Goal: Task Accomplishment & Management: Use online tool/utility

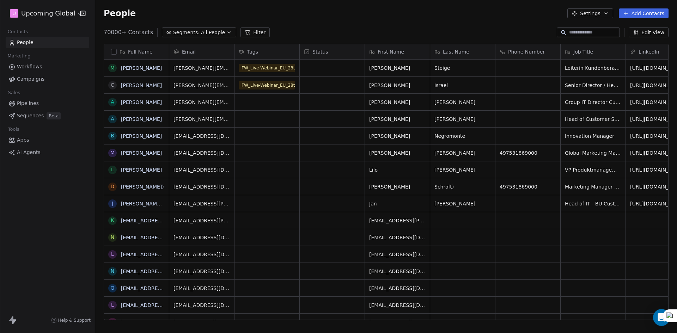
scroll to position [288, 576]
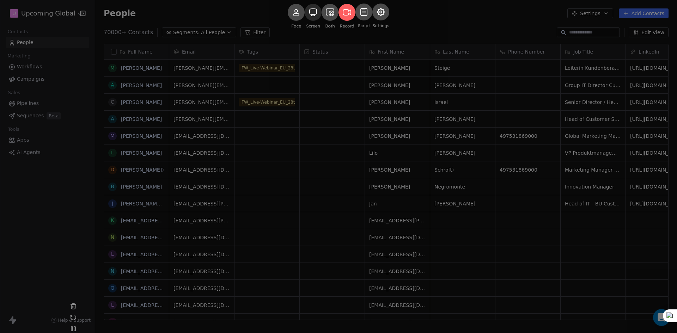
click at [306, 21] on rect at bounding box center [312, 12] width 17 height 17
click at [348, 21] on rect at bounding box center [346, 12] width 17 height 17
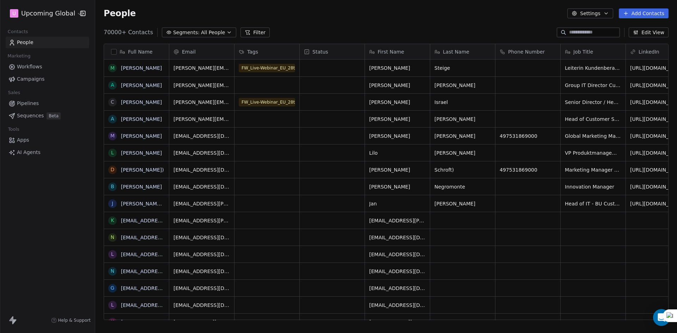
click at [184, 29] on span "Segments:" at bounding box center [186, 32] width 26 height 7
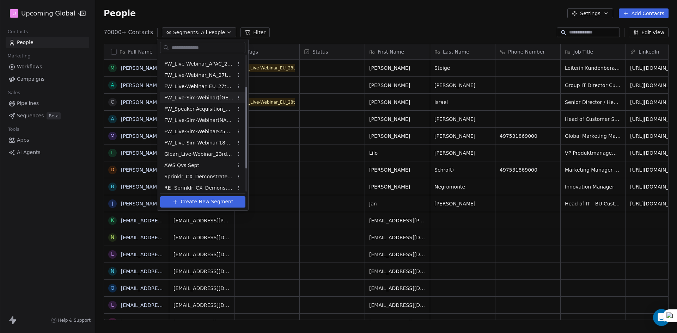
scroll to position [91, 0]
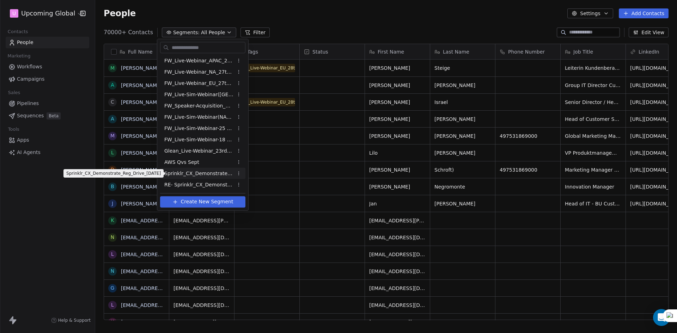
click at [205, 173] on span "Sprinklr_CX_Demonstrate_Reg_Drive_[DATE]" at bounding box center [198, 173] width 69 height 7
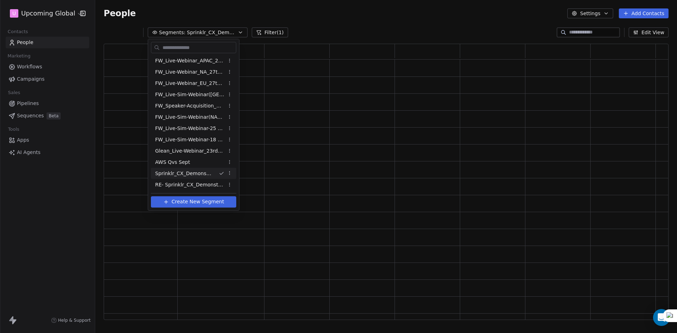
scroll to position [271, 559]
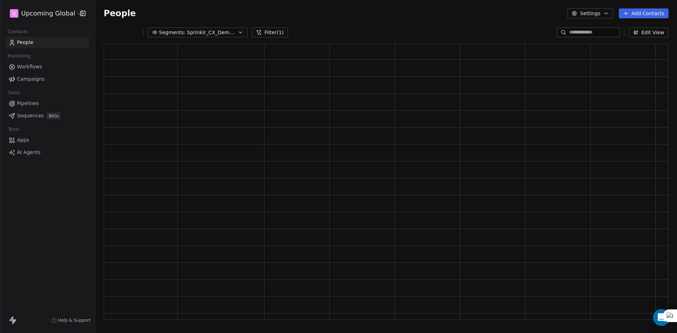
click at [174, 31] on span "Segments:" at bounding box center [172, 32] width 26 height 7
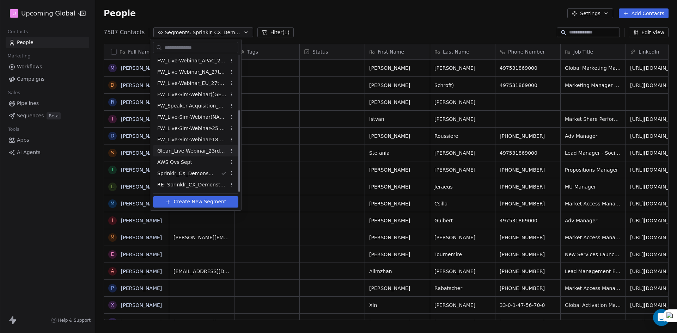
scroll to position [288, 576]
click at [185, 185] on span "RE- Sprinklr_CX_Demonstrate_Reg_Drive_[DATE]" at bounding box center [191, 184] width 69 height 7
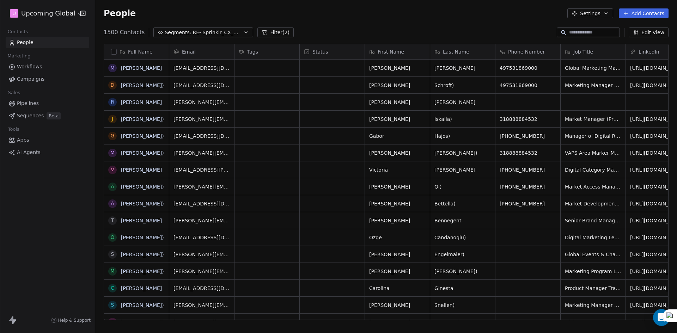
click at [113, 51] on button "button" at bounding box center [114, 52] width 6 height 6
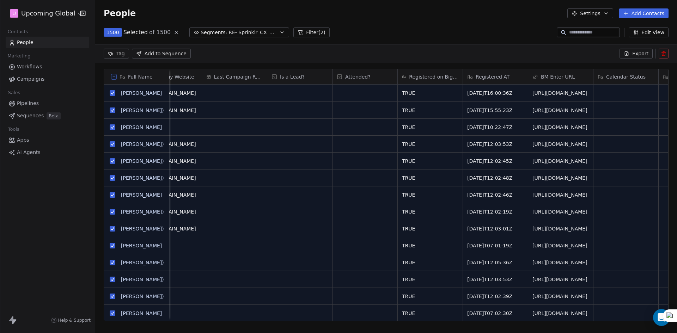
scroll to position [0, 1218]
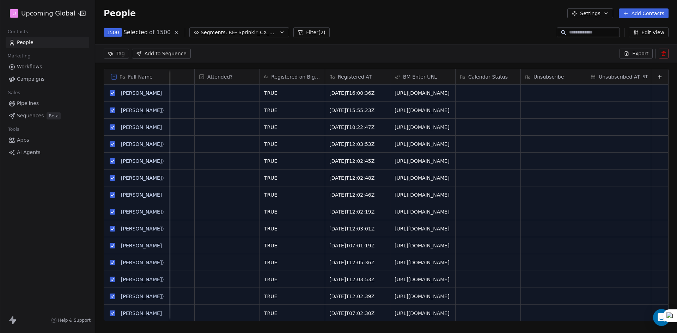
click at [303, 32] on button "Filter (2)" at bounding box center [311, 32] width 36 height 10
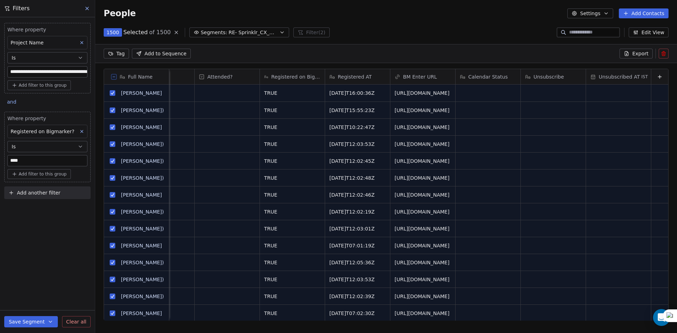
click at [41, 212] on div "**********" at bounding box center [47, 175] width 95 height 316
click at [45, 196] on span "Add another filter" at bounding box center [38, 192] width 43 height 7
click at [41, 209] on span "Contact properties" at bounding box center [35, 209] width 46 height 7
type input "**"
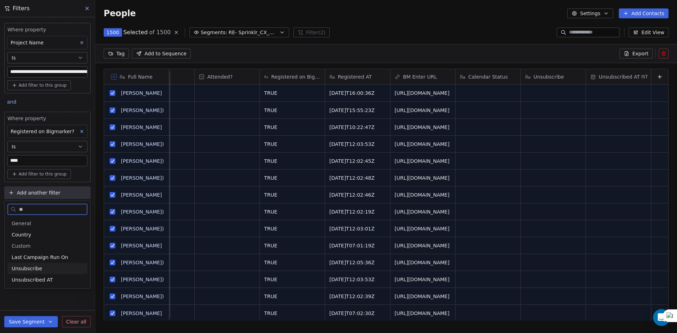
click at [33, 271] on span "Unsubscribe" at bounding box center [27, 268] width 30 height 7
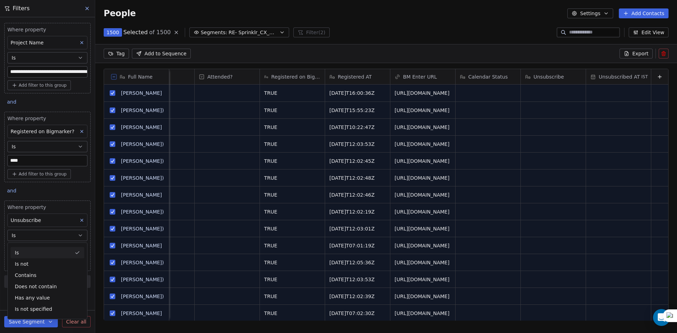
click at [30, 235] on button "Is" at bounding box center [47, 235] width 80 height 11
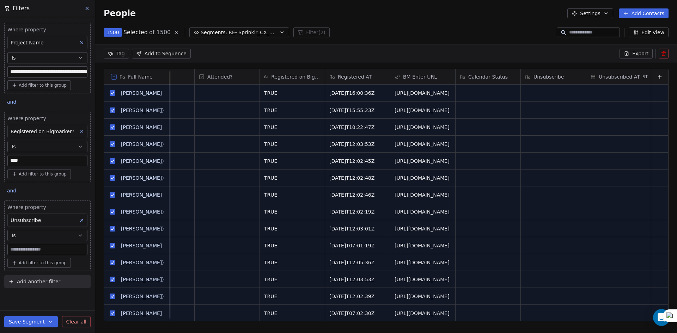
click at [24, 244] on div at bounding box center [47, 249] width 80 height 11
type input "****"
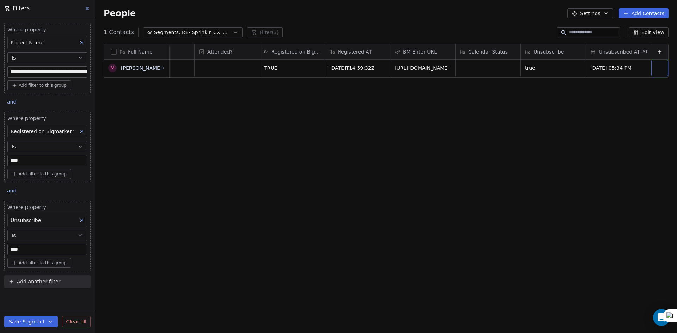
click at [33, 249] on input "****" at bounding box center [47, 249] width 79 height 11
click at [42, 233] on button "Is" at bounding box center [47, 235] width 80 height 11
click at [36, 262] on div "Is not" at bounding box center [48, 263] width 74 height 11
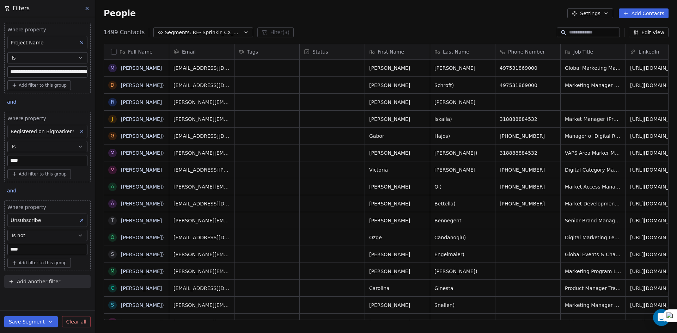
scroll to position [6, 6]
click at [113, 51] on button "button" at bounding box center [114, 52] width 6 height 6
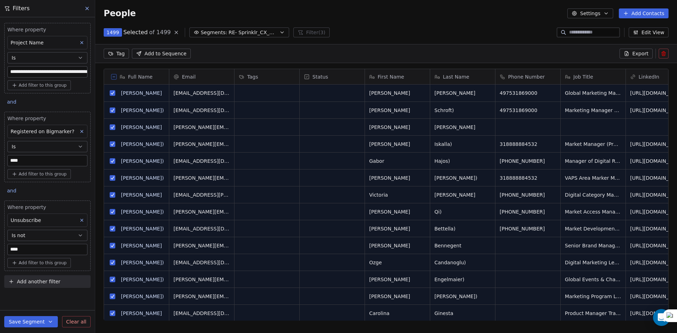
click at [645, 50] on span "Export" at bounding box center [640, 53] width 16 height 7
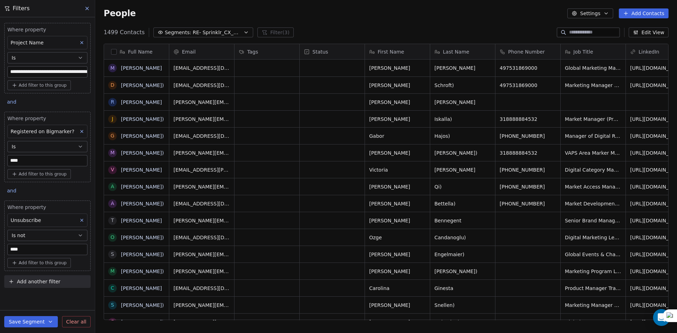
scroll to position [288, 576]
